Goal: Task Accomplishment & Management: Use online tool/utility

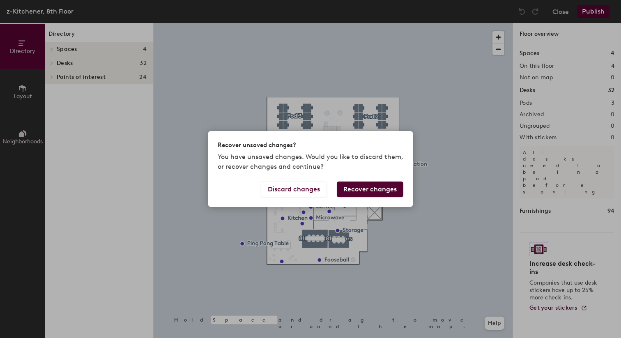
click at [365, 189] on button "Recover changes" at bounding box center [370, 190] width 67 height 16
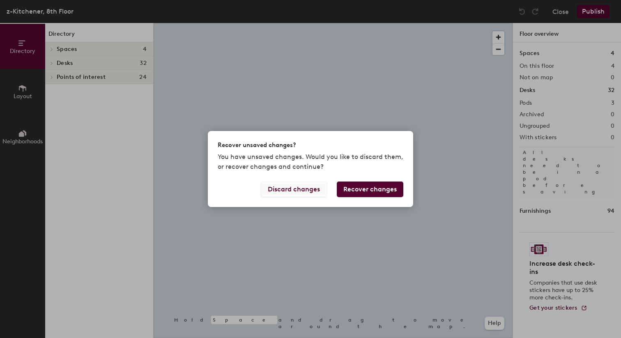
click at [303, 191] on button "Discard changes" at bounding box center [294, 190] width 66 height 16
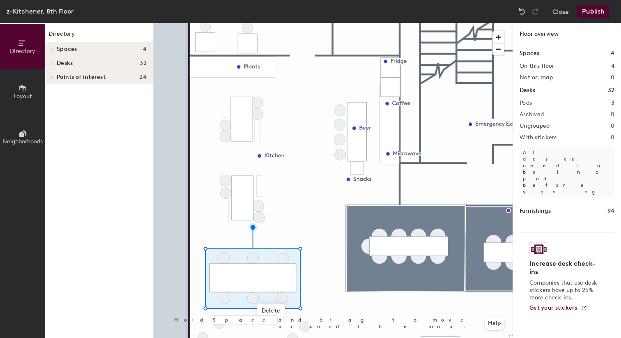
click at [312, 23] on div at bounding box center [333, 23] width 359 height 0
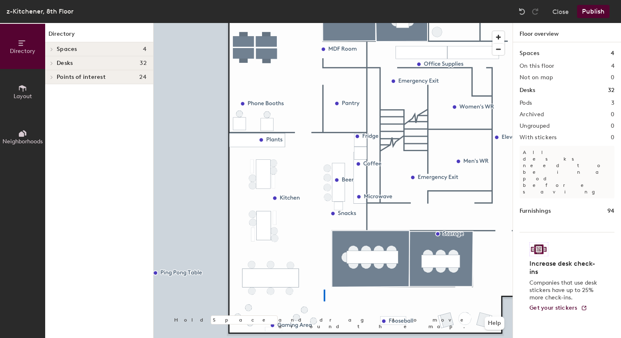
click at [324, 23] on div at bounding box center [333, 23] width 359 height 0
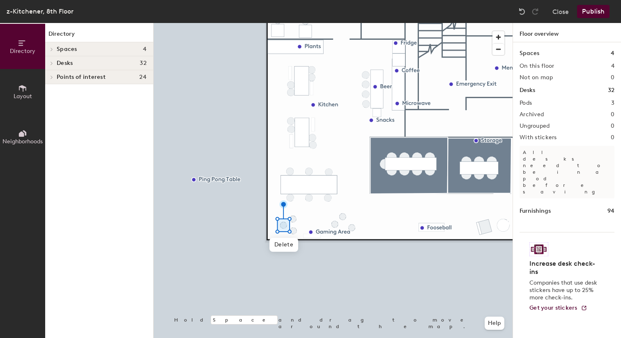
click at [336, 23] on div at bounding box center [333, 23] width 359 height 0
click at [353, 23] on div at bounding box center [333, 23] width 359 height 0
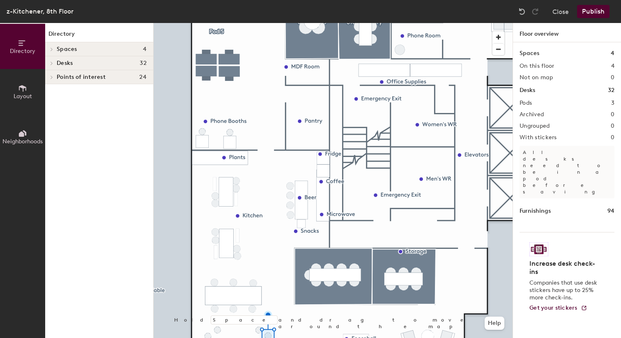
click at [238, 23] on div at bounding box center [333, 23] width 359 height 0
click at [593, 9] on button "Publish" at bounding box center [593, 11] width 32 height 13
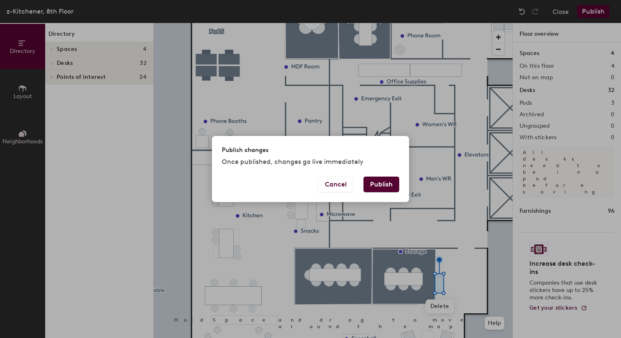
click at [384, 184] on button "Publish" at bounding box center [381, 185] width 36 height 16
